Goal: Transaction & Acquisition: Download file/media

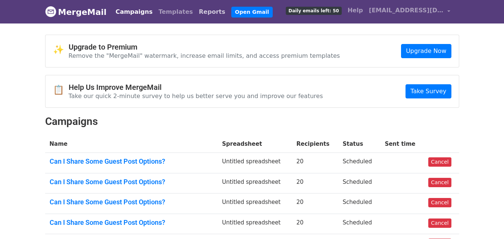
click at [196, 9] on link "Reports" at bounding box center [212, 11] width 32 height 15
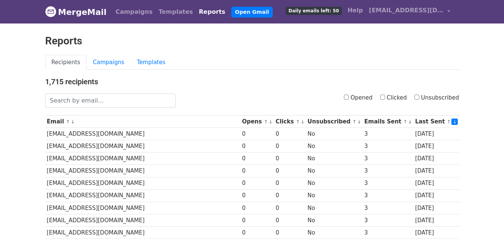
click at [349, 97] on input "Opened" at bounding box center [346, 97] width 5 height 5
checkbox input "true"
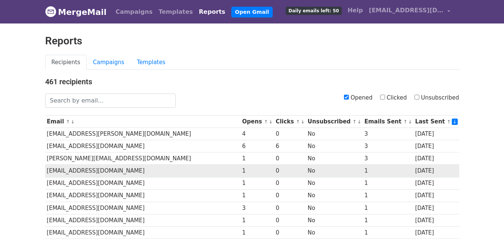
scroll to position [368, 0]
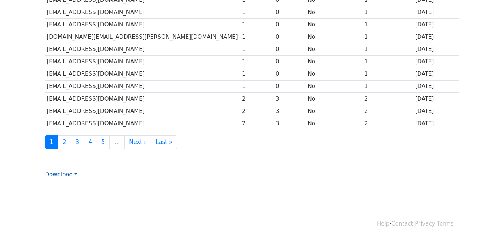
click at [61, 177] on link "Download" at bounding box center [61, 174] width 32 height 7
click at [67, 188] on link "CSV" at bounding box center [74, 189] width 59 height 12
click at [69, 174] on link "Download" at bounding box center [61, 174] width 32 height 7
click at [72, 188] on link "CSV" at bounding box center [74, 189] width 59 height 12
click at [308, 169] on div "Download CSV Excel" at bounding box center [252, 171] width 414 height 15
